Goal: Task Accomplishment & Management: Manage account settings

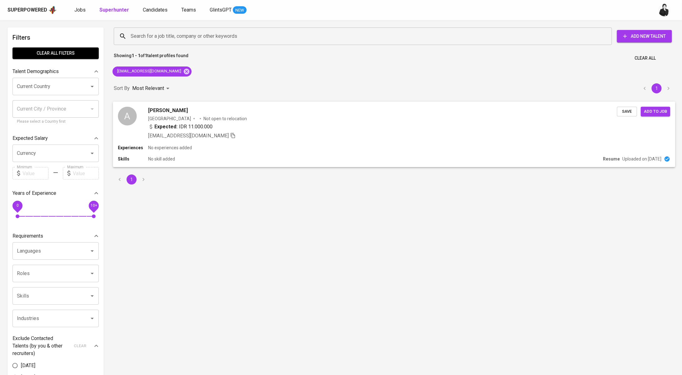
click at [166, 106] on div "A Aziz Maulana Indonesia Not open to relocation Expected: IDR 11.000.000 azizma…" at bounding box center [394, 123] width 562 height 43
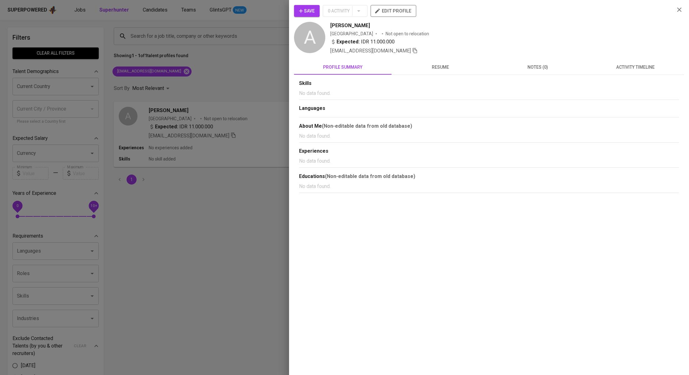
click at [620, 67] on span "activity timeline" at bounding box center [635, 67] width 90 height 8
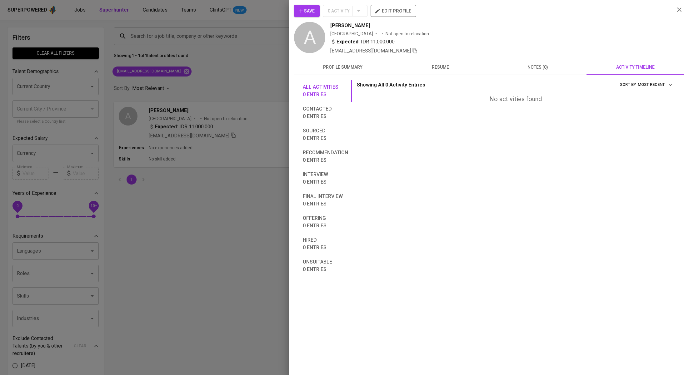
click at [206, 145] on div at bounding box center [344, 187] width 689 height 375
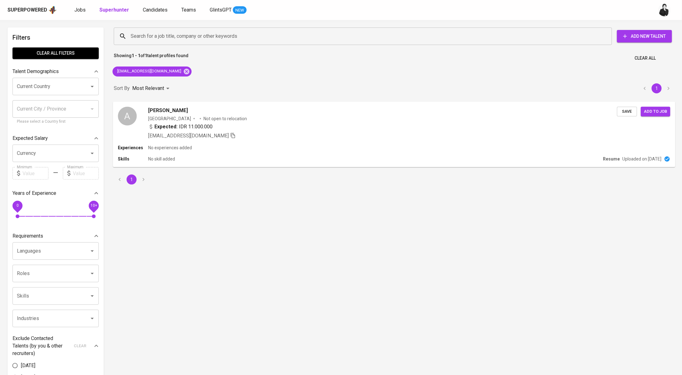
click at [636, 113] on button "Save" at bounding box center [627, 112] width 20 height 10
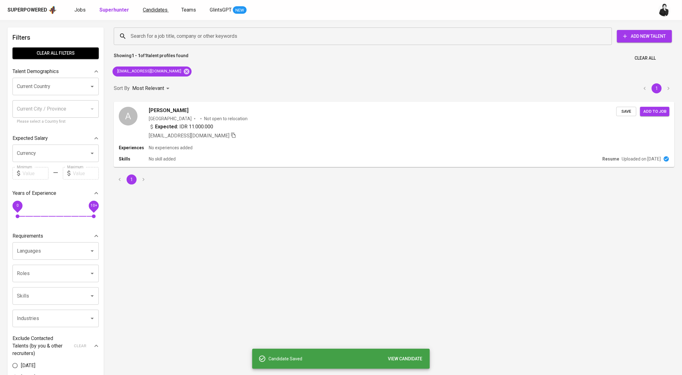
click at [155, 13] on link "Candidates" at bounding box center [156, 10] width 26 height 8
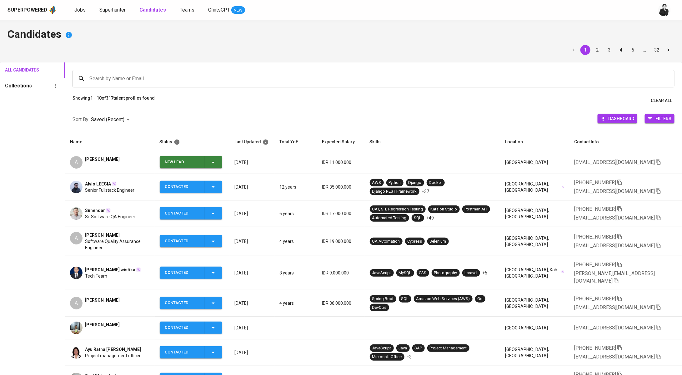
click at [216, 161] on icon "button" at bounding box center [213, 163] width 8 height 8
click at [209, 193] on li "Contacted" at bounding box center [192, 188] width 63 height 11
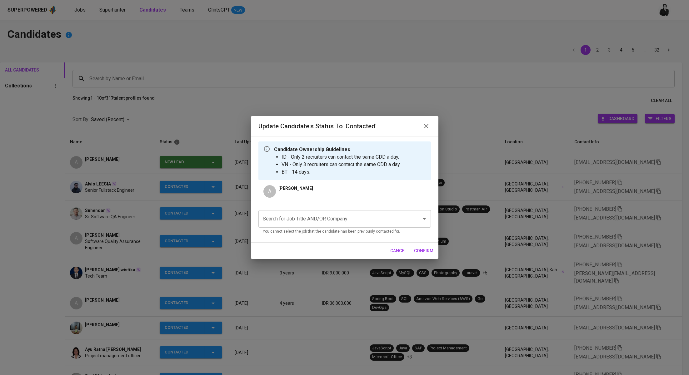
click at [304, 223] on input "Search for Job Title AND/OR Company" at bounding box center [335, 219] width 149 height 12
paste input "Supply Chain Coordinators"
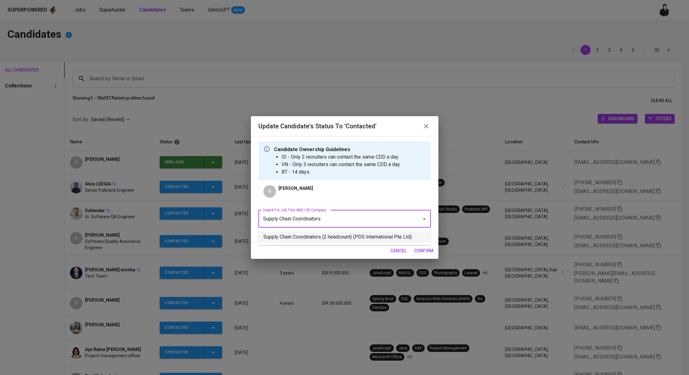
click at [358, 240] on li "Supply Chain Coordinators (2 headcount) (PDS International Pte Ltd)" at bounding box center [344, 237] width 173 height 11
type input "Supply Chain Coordinators"
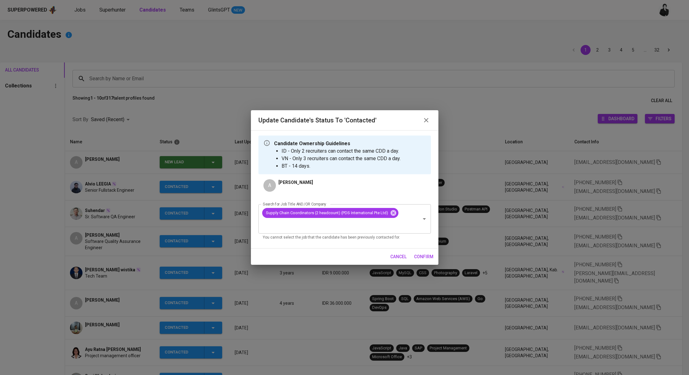
click at [427, 257] on span "confirm" at bounding box center [423, 257] width 19 height 8
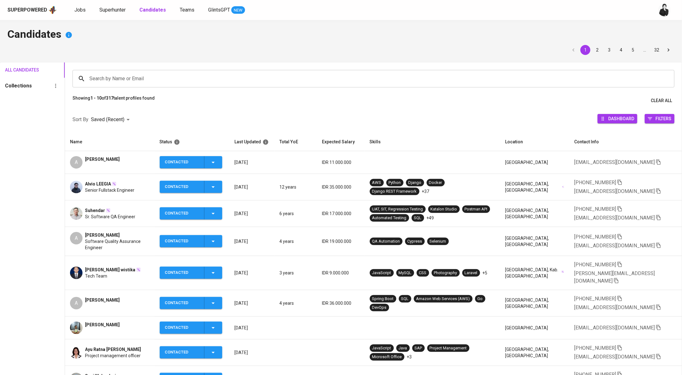
click at [82, 16] on div "Superpowered Jobs Superhunter Candidates Teams GlintsGPT NEW" at bounding box center [341, 10] width 682 height 20
click at [82, 12] on span "Jobs" at bounding box center [79, 10] width 11 height 6
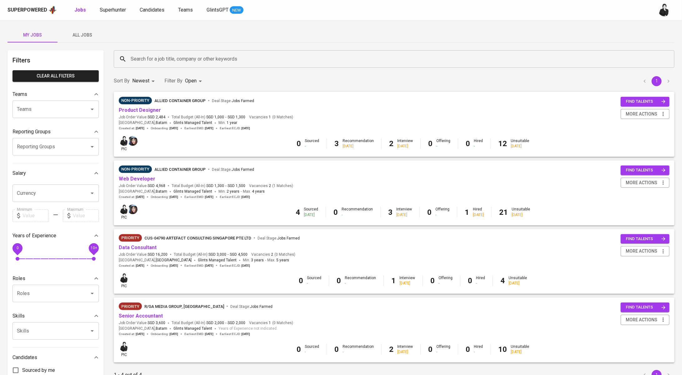
click at [180, 62] on input "Search for a job title, company or other keywords" at bounding box center [395, 59] width 533 height 12
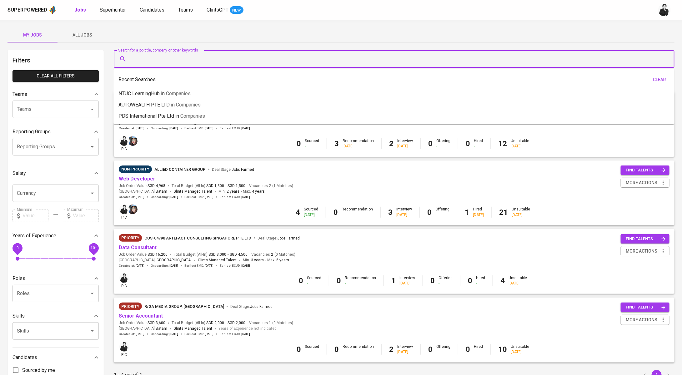
paste input "[EMAIL_ADDRESS][DOMAIN_NAME]"
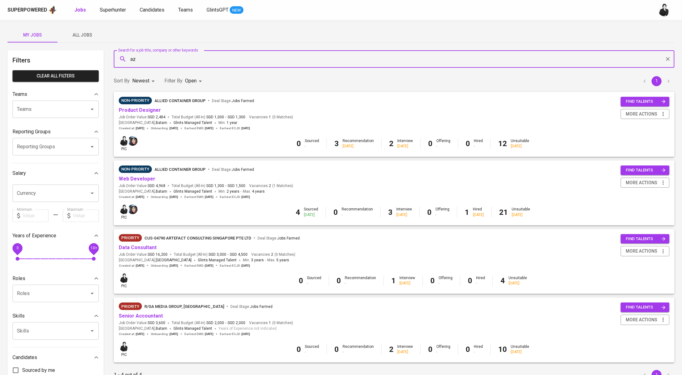
type input "a"
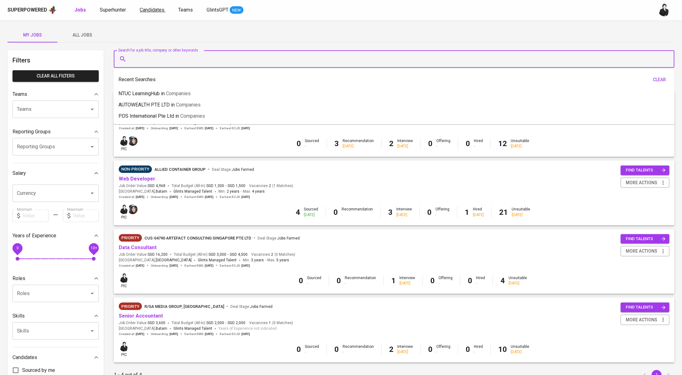
click at [148, 9] on span "Candidates" at bounding box center [152, 10] width 25 height 6
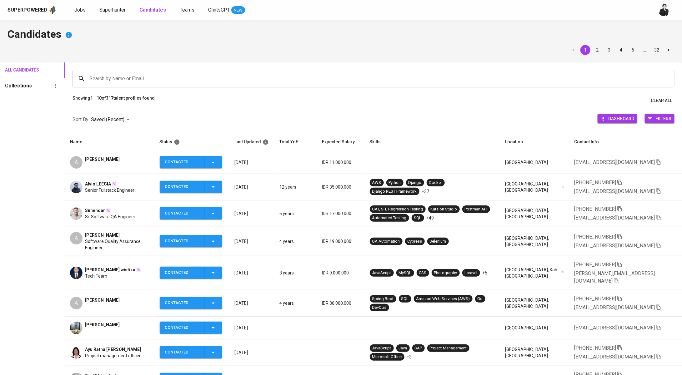
click at [113, 8] on span "Superhunter" at bounding box center [112, 10] width 26 height 6
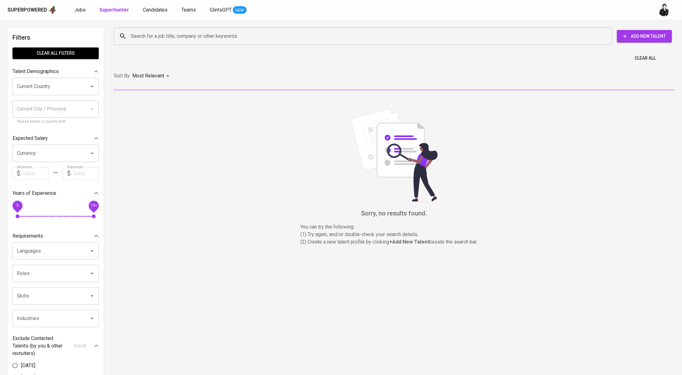
click at [157, 36] on input "Search for a job title, company or other keywords" at bounding box center [364, 36] width 471 height 12
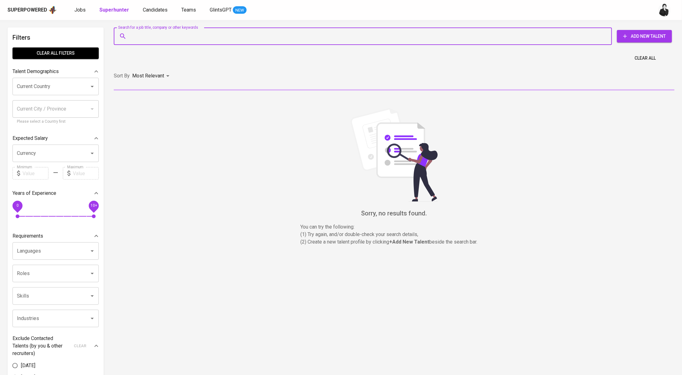
paste input "[EMAIL_ADDRESS][DOMAIN_NAME]"
type input "[EMAIL_ADDRESS][DOMAIN_NAME]"
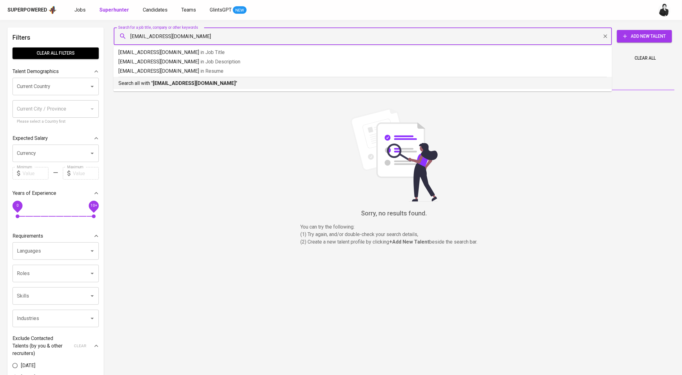
click at [172, 84] on b "[EMAIL_ADDRESS][DOMAIN_NAME]" at bounding box center [194, 83] width 83 height 6
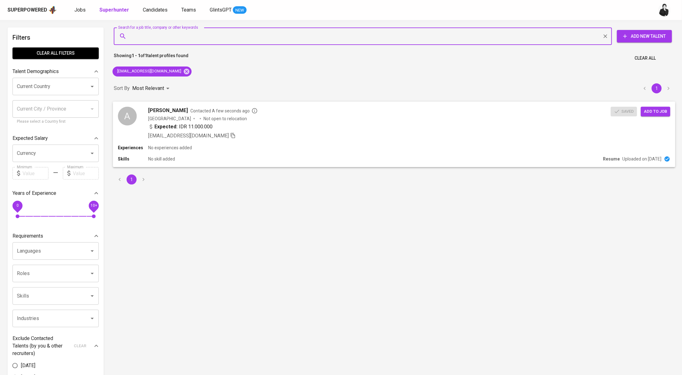
click at [645, 108] on span "Add to job" at bounding box center [655, 111] width 23 height 7
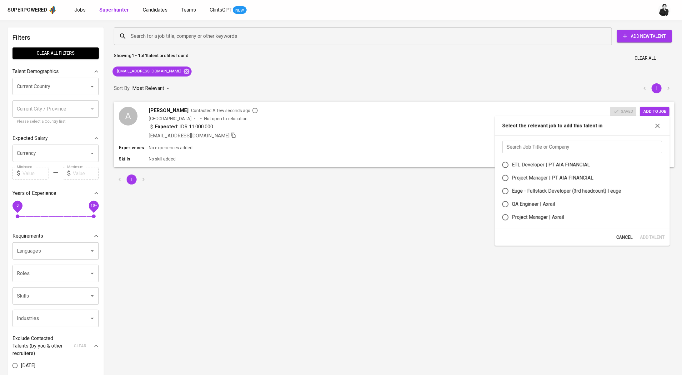
click at [562, 148] on input "text" at bounding box center [582, 147] width 160 height 13
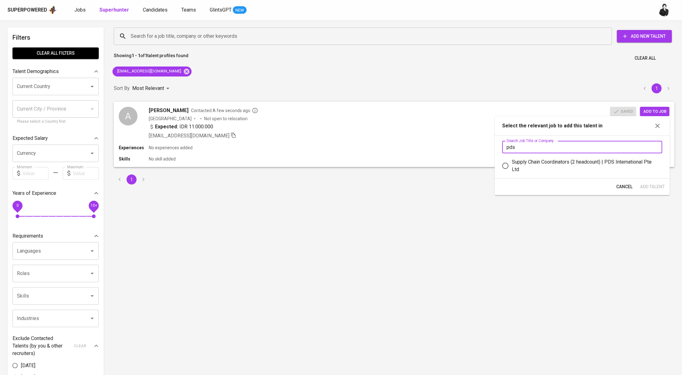
type input "pds"
click at [563, 170] on div "Supply Chain Coordinators (2 headcount) | PDS International Pte Ltd" at bounding box center [584, 165] width 145 height 15
click at [512, 170] on input "Supply Chain Coordinators (2 headcount) | PDS International Pte Ltd" at bounding box center [505, 165] width 13 height 13
radio input "true"
click at [657, 186] on span "Add Talent" at bounding box center [652, 187] width 25 height 8
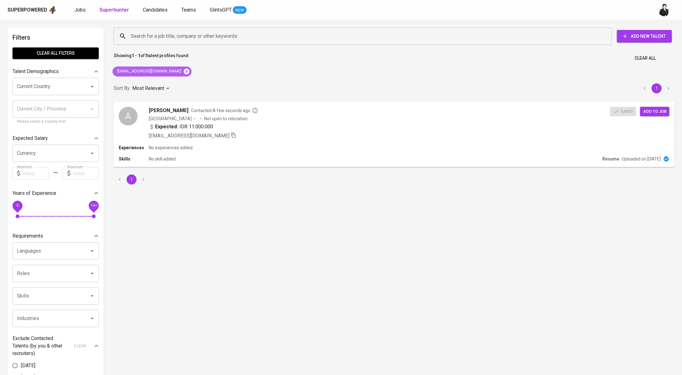
click at [184, 73] on icon at bounding box center [187, 71] width 6 height 6
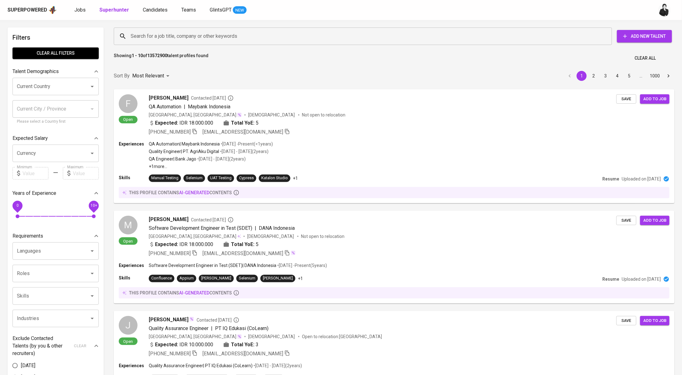
click at [82, 14] on div "Superpowered Jobs Superhunter Candidates Teams GlintsGPT NEW" at bounding box center [331, 9] width 647 height 9
click at [79, 5] on div "Superpowered Jobs Superhunter Candidates Teams GlintsGPT NEW" at bounding box center [331, 9] width 647 height 9
click at [82, 9] on span "Jobs" at bounding box center [79, 10] width 11 height 6
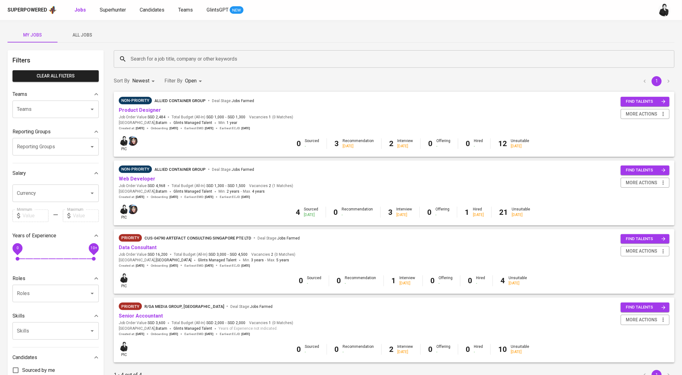
click at [224, 53] on div "Search for a job title, company or other keywords" at bounding box center [394, 59] width 561 height 18
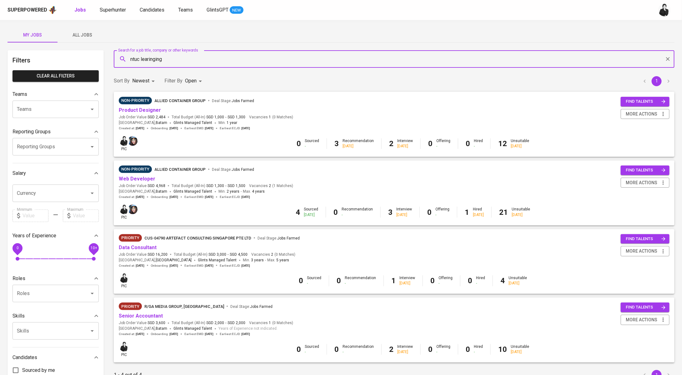
type input "ntuc learinging"
click at [139, 15] on div "Superpowered Jobs Superhunter Candidates Teams GlintsGPT NEW" at bounding box center [341, 10] width 682 height 20
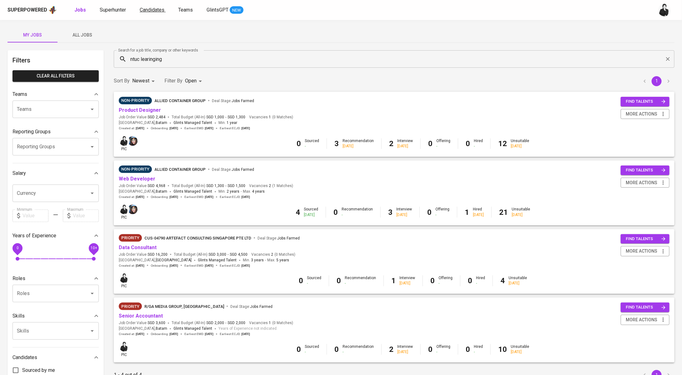
click at [155, 11] on span "Candidates" at bounding box center [152, 10] width 25 height 6
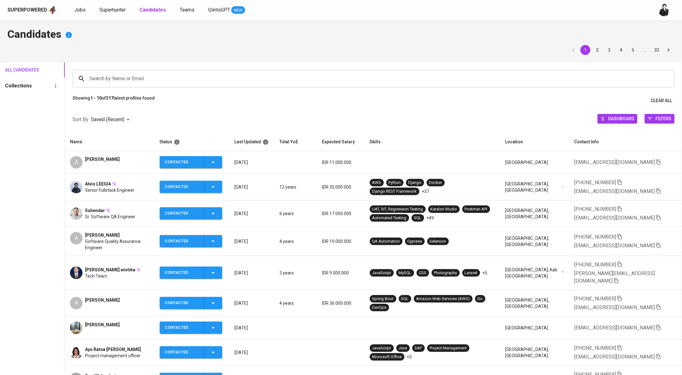
click at [163, 82] on input "Search by Name or Email" at bounding box center [375, 79] width 574 height 12
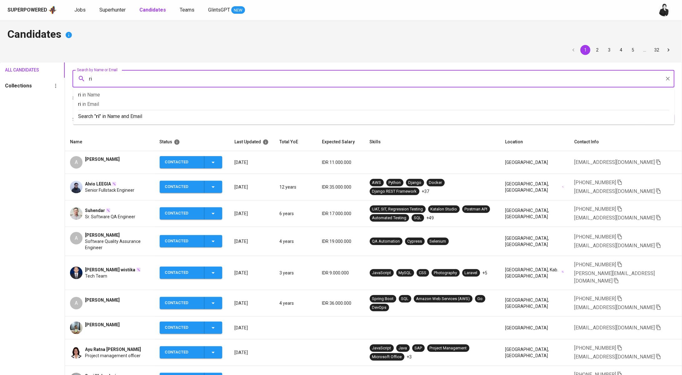
type input "r"
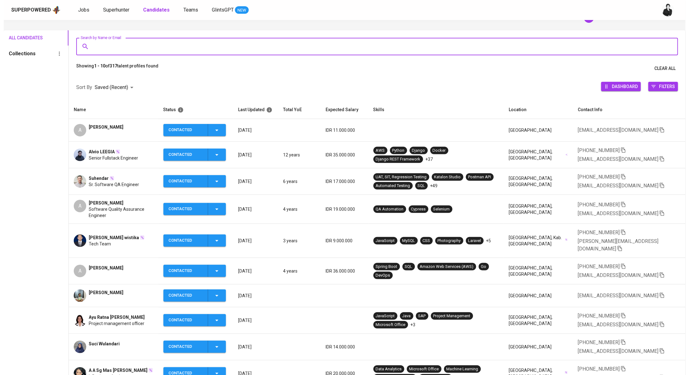
scroll to position [77, 0]
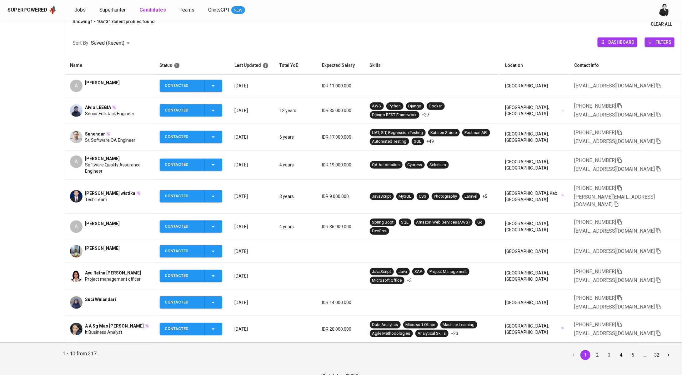
click at [113, 158] on span "[PERSON_NAME]" at bounding box center [102, 159] width 35 height 6
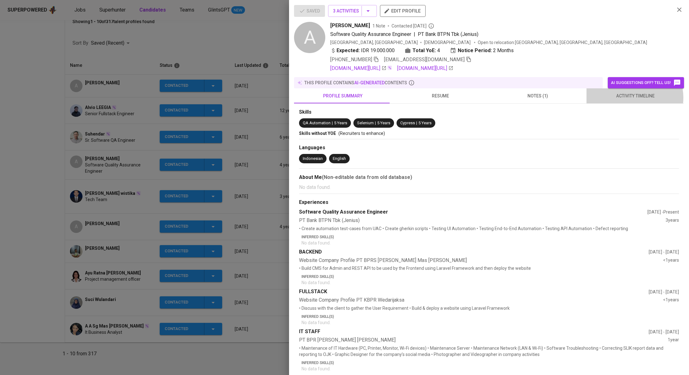
click at [627, 97] on span "activity timeline" at bounding box center [635, 96] width 90 height 8
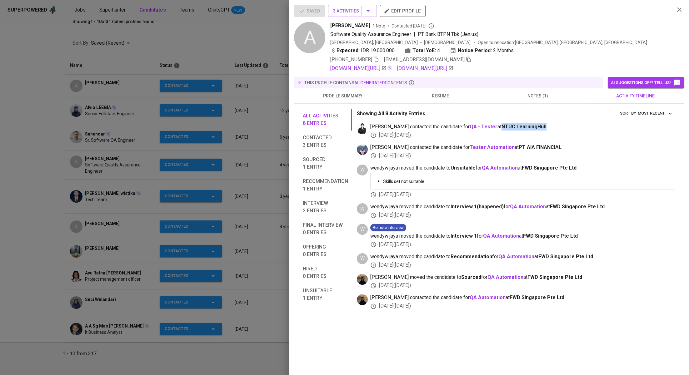
drag, startPoint x: 481, startPoint y: 125, endPoint x: 534, endPoint y: 125, distance: 52.8
click at [534, 125] on span "[PERSON_NAME] contacted the candidate for QA - Tester at NTUC LearningHub" at bounding box center [522, 126] width 304 height 7
copy span "NTUC LearningHub"
drag, startPoint x: 197, startPoint y: 44, endPoint x: 185, endPoint y: 35, distance: 15.2
click at [197, 44] on div at bounding box center [344, 187] width 689 height 375
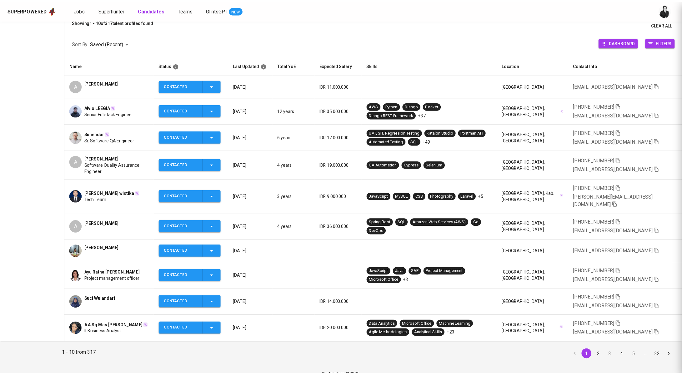
scroll to position [75, 0]
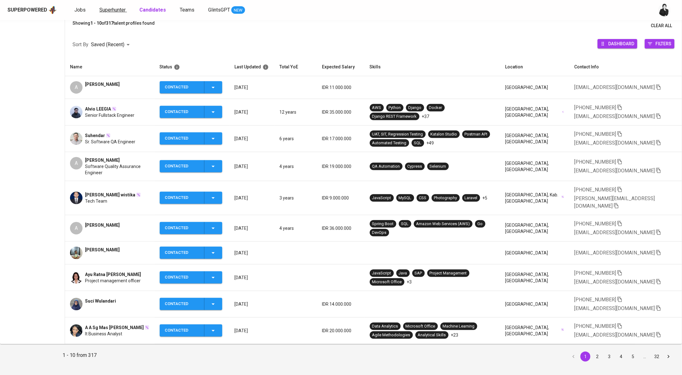
click at [107, 9] on span "Superhunter" at bounding box center [112, 10] width 26 height 6
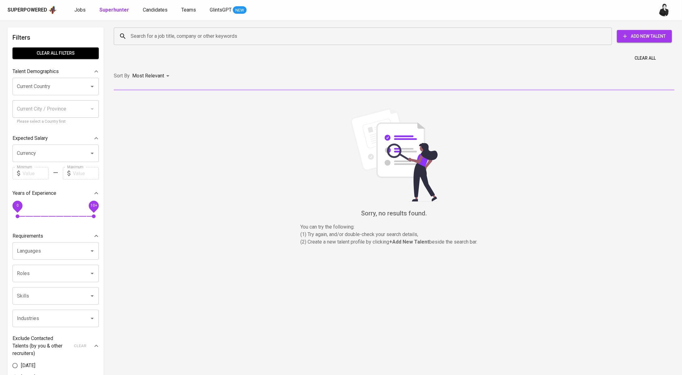
click at [198, 28] on div "Search for a job title, company or other keywords" at bounding box center [363, 37] width 498 height 18
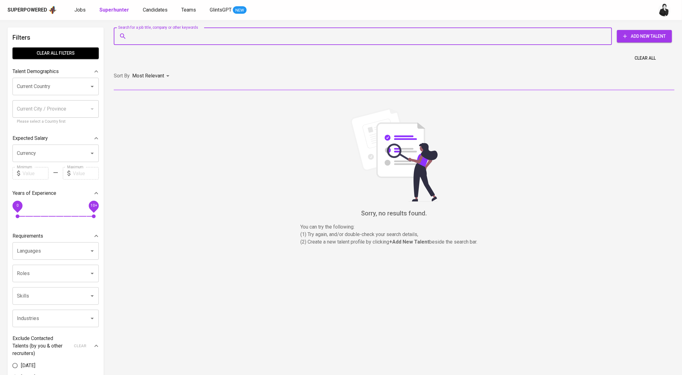
paste input "NTUC LearningHub"
type input "NTUC LearningHub"
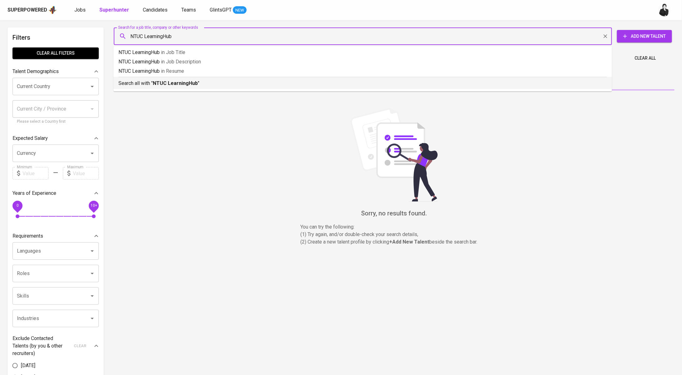
click at [176, 81] on b "NTUC LearningHub" at bounding box center [175, 83] width 45 height 6
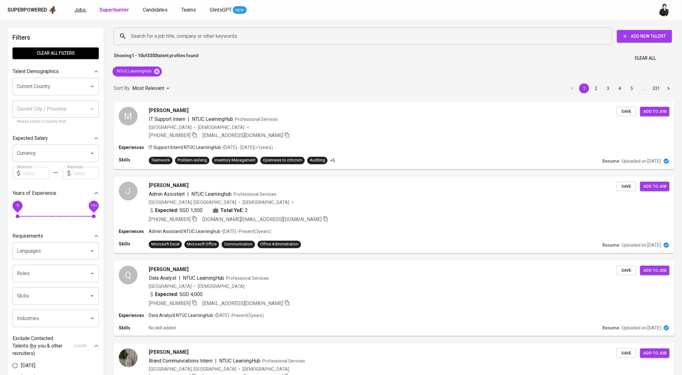
click at [83, 11] on span "Jobs" at bounding box center [79, 10] width 11 height 6
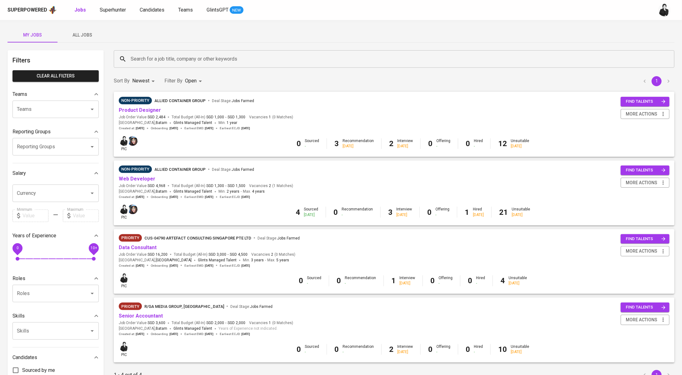
drag, startPoint x: 221, startPoint y: 40, endPoint x: 218, endPoint y: 57, distance: 17.6
click at [221, 40] on div "My Jobs All Jobs" at bounding box center [341, 35] width 667 height 15
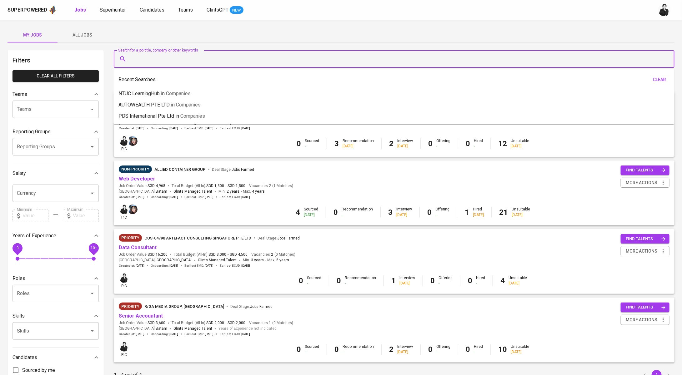
click at [218, 58] on input "Search for a job title, company or other keywords" at bounding box center [395, 59] width 533 height 12
paste input "NTUC LearningHub"
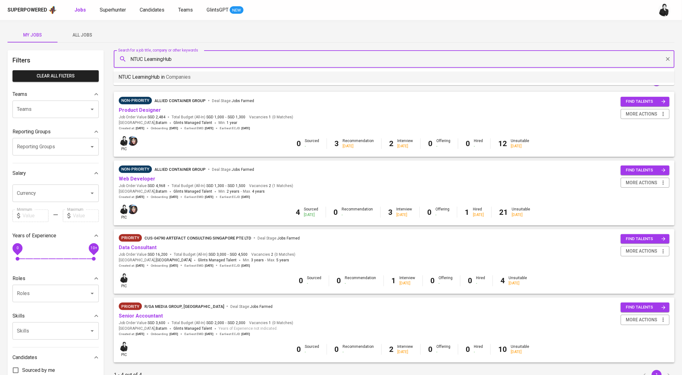
click at [182, 79] on span "Companies" at bounding box center [178, 77] width 25 height 6
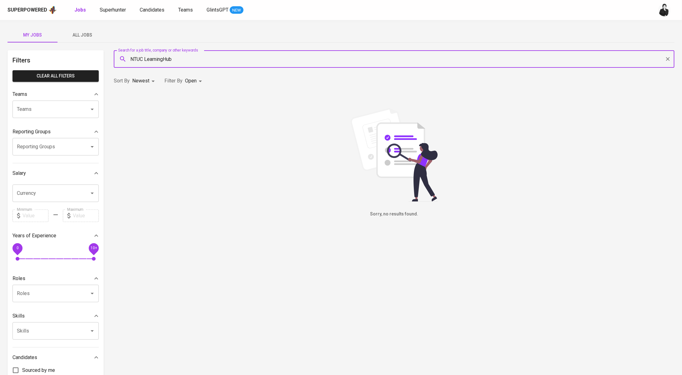
type input "NTUC LearningHub"
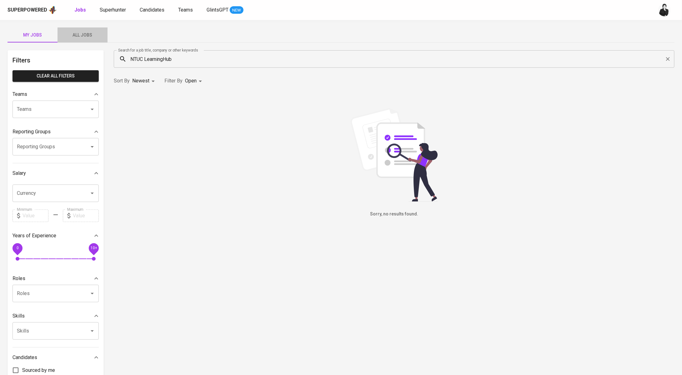
click at [66, 38] on span "All Jobs" at bounding box center [82, 35] width 43 height 8
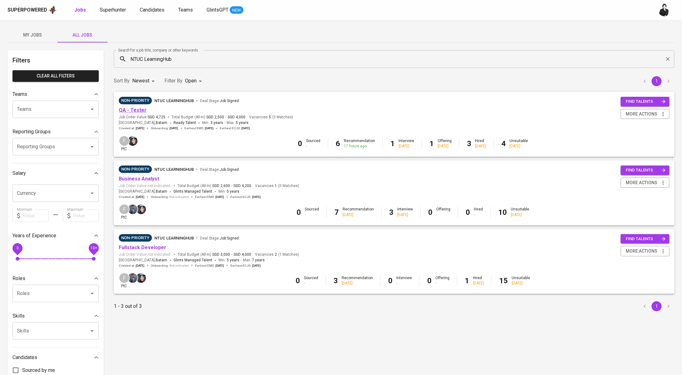
click at [130, 111] on link "QA - Tester" at bounding box center [133, 110] width 28 height 6
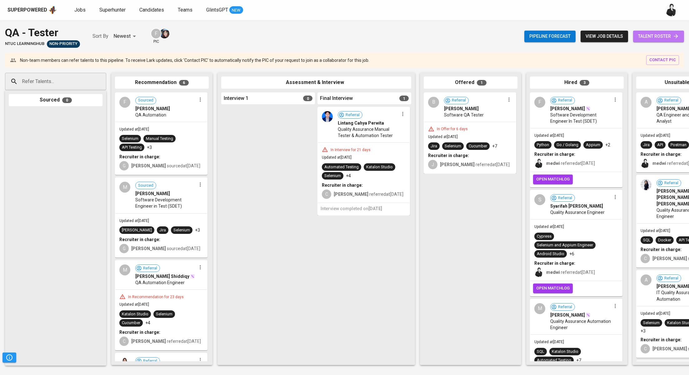
click at [655, 37] on span "talent roster" at bounding box center [658, 37] width 41 height 8
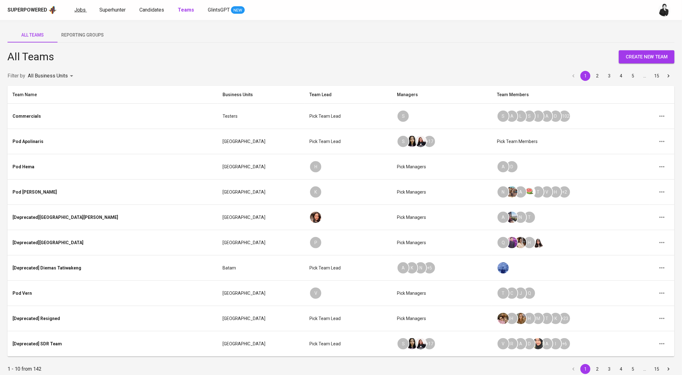
click at [83, 12] on span "Jobs" at bounding box center [79, 10] width 11 height 6
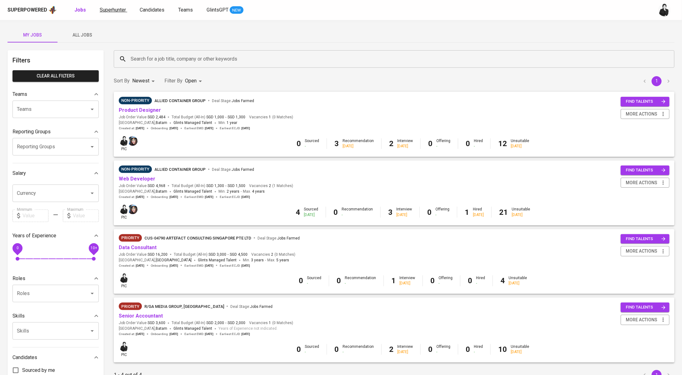
click at [120, 14] on link "Superhunter" at bounding box center [114, 10] width 28 height 8
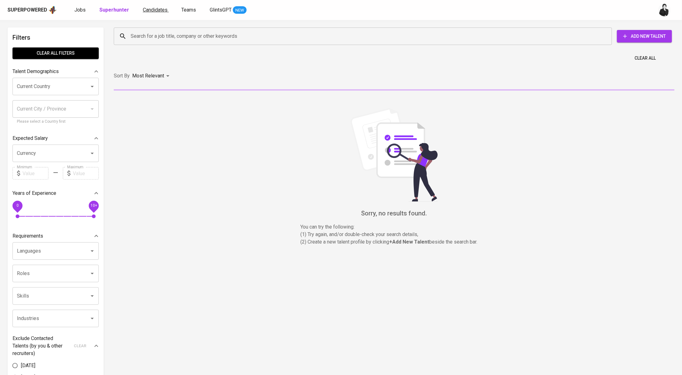
click at [160, 11] on span "Candidates" at bounding box center [155, 10] width 25 height 6
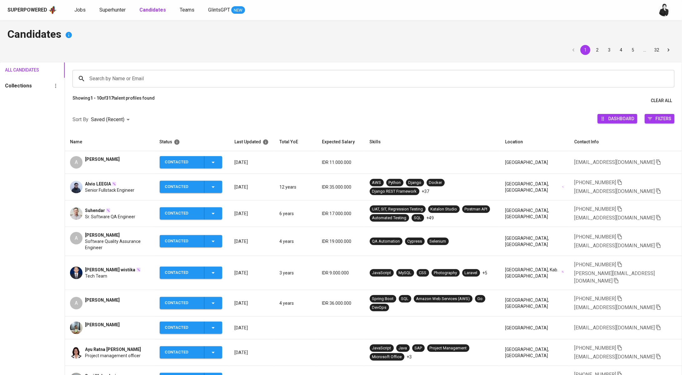
click at [112, 234] on span "[PERSON_NAME]" at bounding box center [102, 235] width 35 height 6
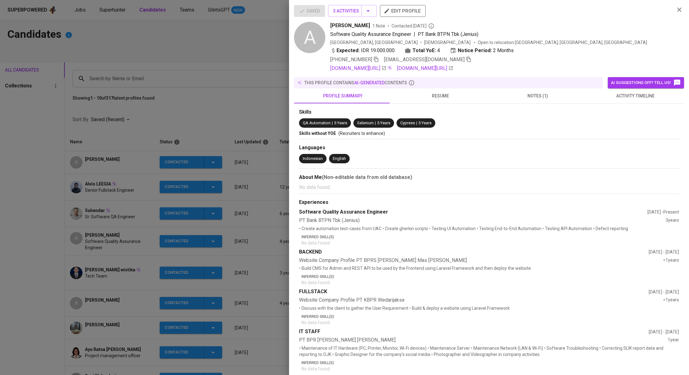
click at [613, 95] on span "activity timeline" at bounding box center [635, 96] width 90 height 8
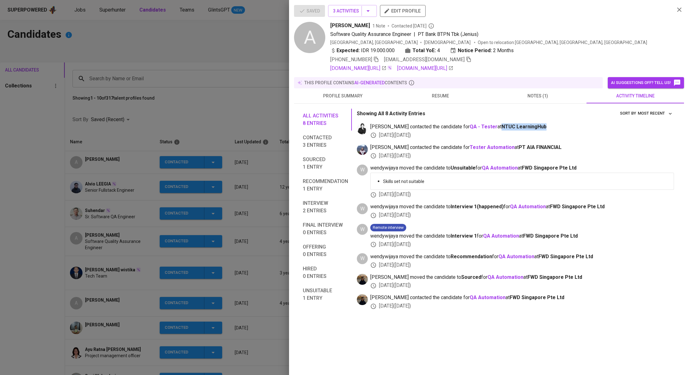
drag, startPoint x: 523, startPoint y: 127, endPoint x: 495, endPoint y: 128, distance: 27.2
click at [483, 127] on span "[PERSON_NAME] contacted the candidate for QA - Tester at NTUC LearningHub" at bounding box center [522, 126] width 304 height 7
copy span "NTUC LearningHub"
click at [236, 101] on div at bounding box center [344, 187] width 689 height 375
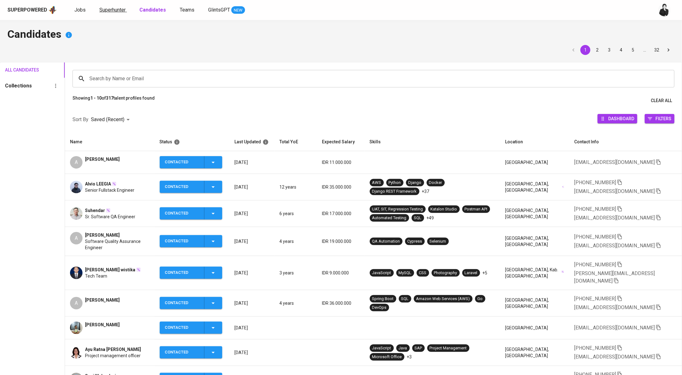
click at [111, 9] on span "Superhunter" at bounding box center [112, 10] width 26 height 6
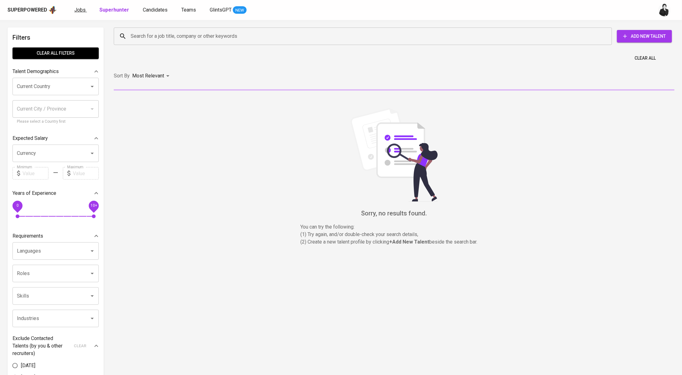
click at [77, 10] on span "Jobs" at bounding box center [79, 10] width 11 height 6
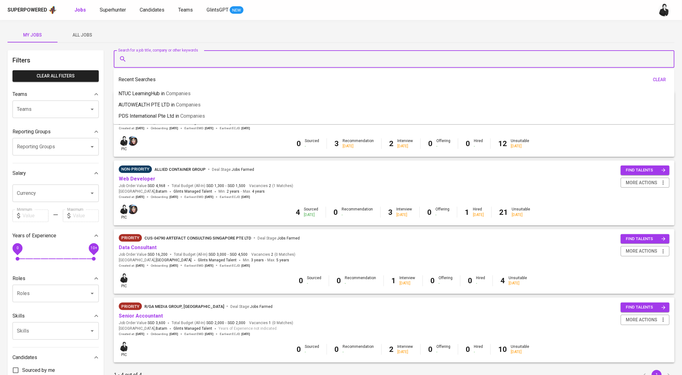
click at [176, 56] on input "Search for a job title, company or other keywords" at bounding box center [395, 59] width 533 height 12
click at [91, 34] on span "All Jobs" at bounding box center [82, 35] width 43 height 8
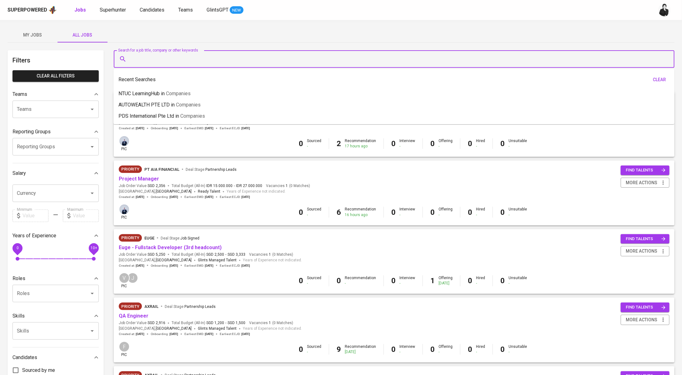
click at [196, 61] on input "Search for a job title, company or other keywords" at bounding box center [395, 59] width 533 height 12
paste input "NTUC LearningHub"
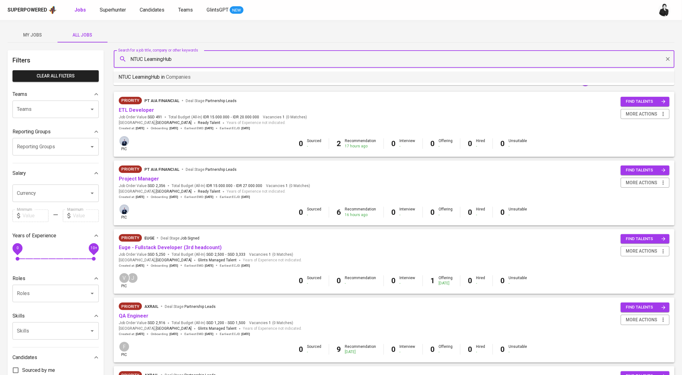
click at [172, 76] on span "Companies" at bounding box center [178, 77] width 25 height 6
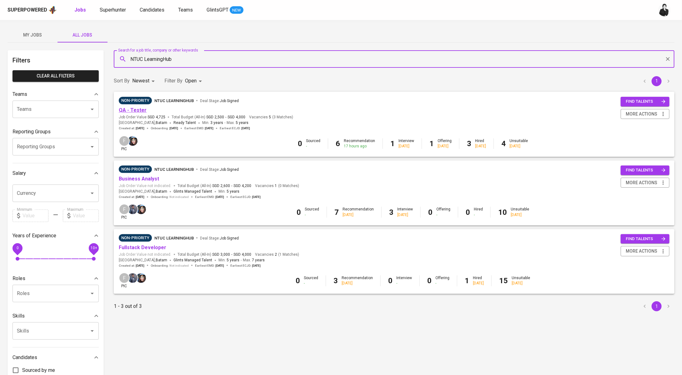
type input "NTUC LearningHub"
click at [136, 109] on link "QA - Tester" at bounding box center [133, 110] width 28 height 6
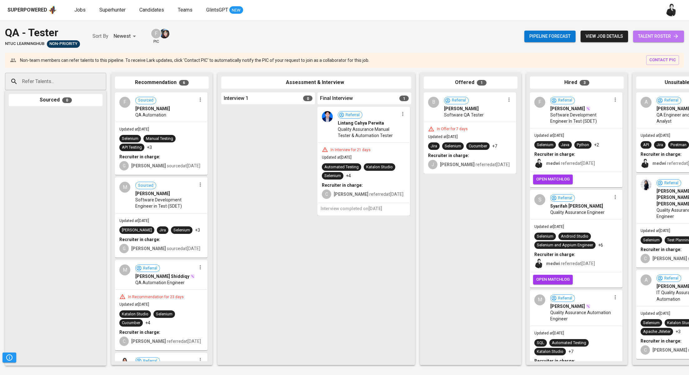
click at [638, 33] on span "talent roster" at bounding box center [658, 37] width 41 height 8
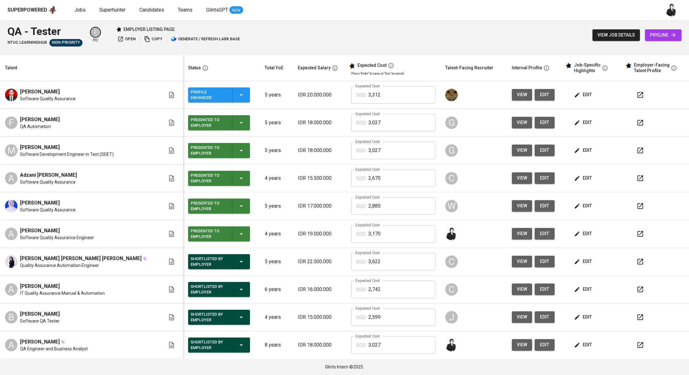
drag, startPoint x: 64, startPoint y: 226, endPoint x: 60, endPoint y: 233, distance: 8.1
click at [60, 233] on td "A [PERSON_NAME] Software Quality Assurance Engineer" at bounding box center [91, 234] width 183 height 28
copy span "[PERSON_NAME]"
drag, startPoint x: 71, startPoint y: 173, endPoint x: 12, endPoint y: 171, distance: 59.7
click at [12, 172] on div "A Adzani [PERSON_NAME] Software Quality Assurance" at bounding box center [85, 179] width 160 height 14
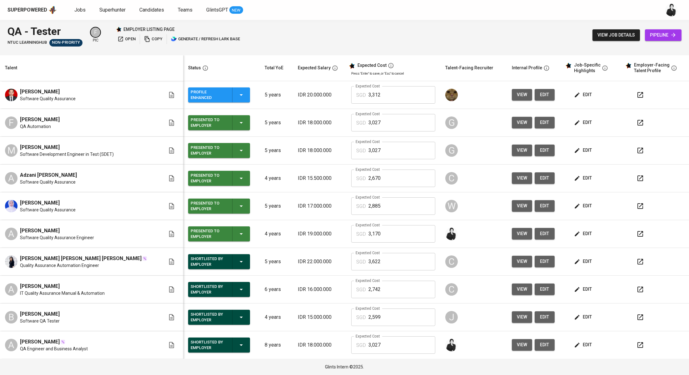
copy span "Adzani [PERSON_NAME]"
drag, startPoint x: 58, startPoint y: 118, endPoint x: 12, endPoint y: 118, distance: 46.9
click at [12, 118] on div "F [PERSON_NAME] QA Automation" at bounding box center [85, 123] width 160 height 14
copy span "[PERSON_NAME]"
drag, startPoint x: 82, startPoint y: 201, endPoint x: 18, endPoint y: 200, distance: 64.4
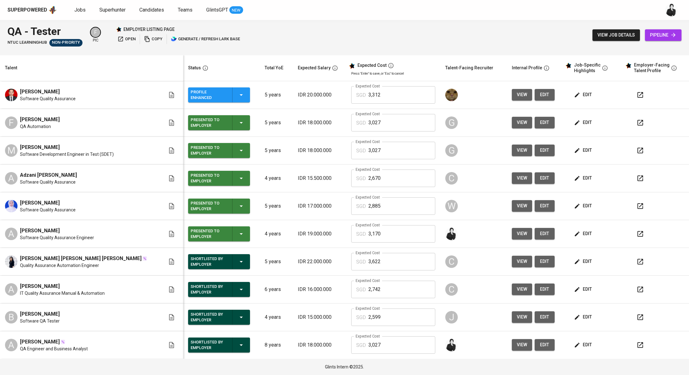
click at [18, 200] on div "Nurmaulidya Marhayadi Software Quality Assurance" at bounding box center [85, 206] width 160 height 14
copy span "[PERSON_NAME]"
